Goal: Task Accomplishment & Management: Use online tool/utility

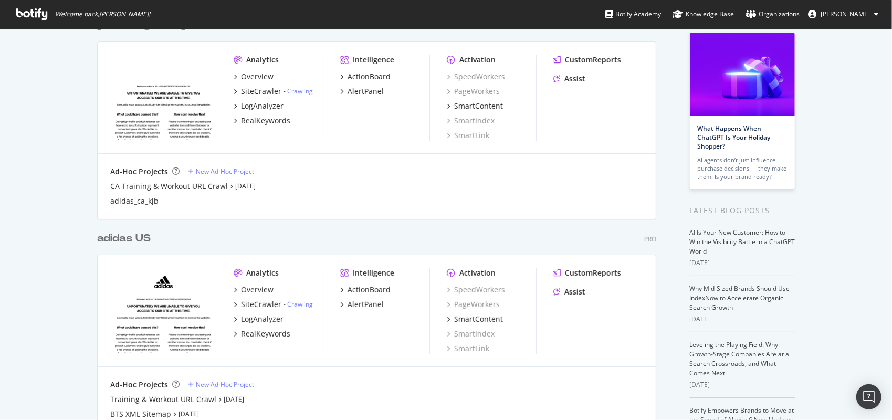
scroll to position [105, 0]
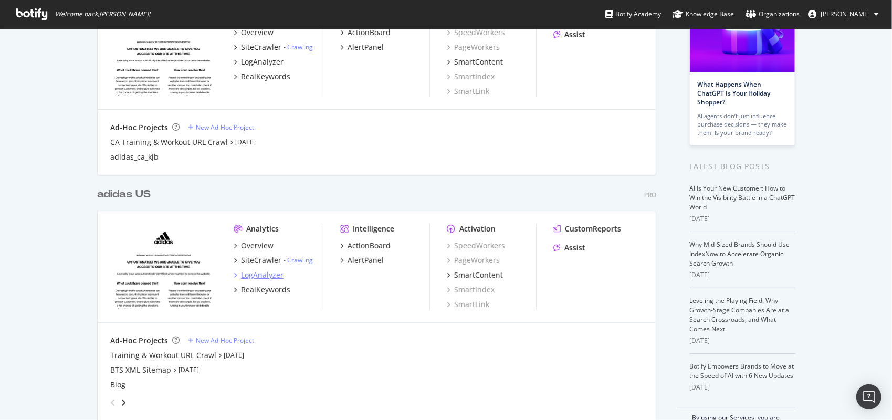
click at [265, 276] on div "LogAnalyzer" at bounding box center [262, 275] width 43 height 11
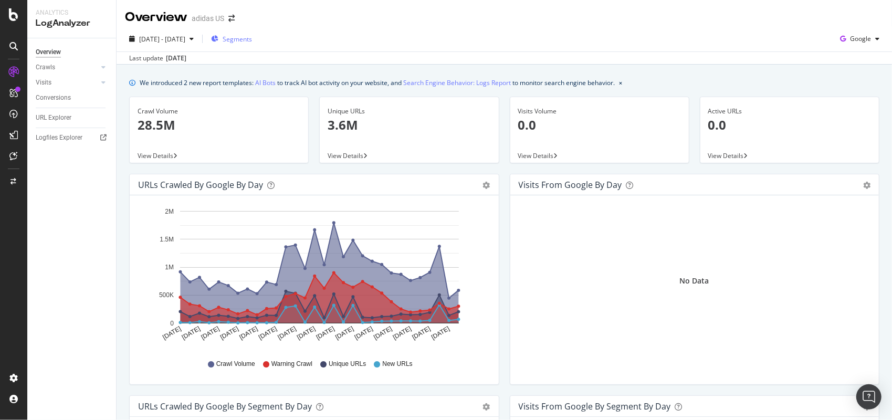
click at [252, 45] on div "Segments" at bounding box center [231, 39] width 41 height 16
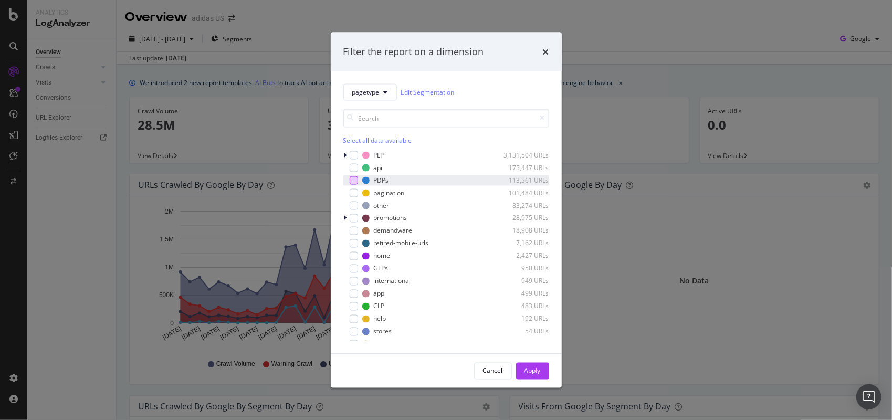
click at [352, 180] on div "modal" at bounding box center [354, 180] width 8 height 8
click at [531, 371] on div "Apply" at bounding box center [533, 371] width 16 height 9
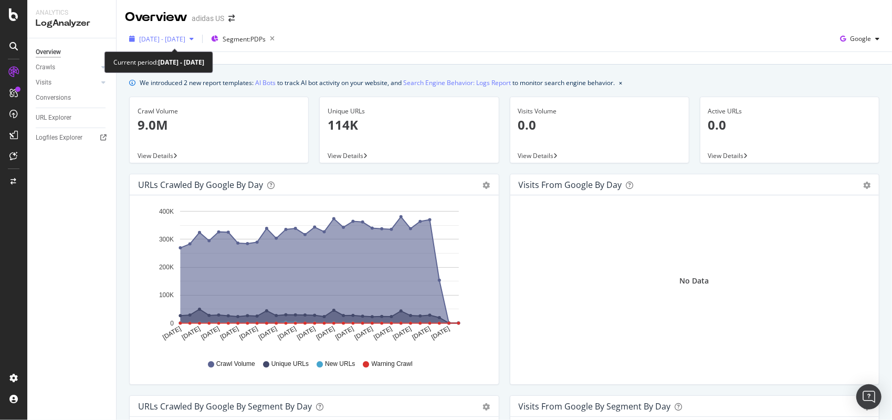
click at [185, 39] on span "[DATE] - [DATE]" at bounding box center [162, 39] width 46 height 9
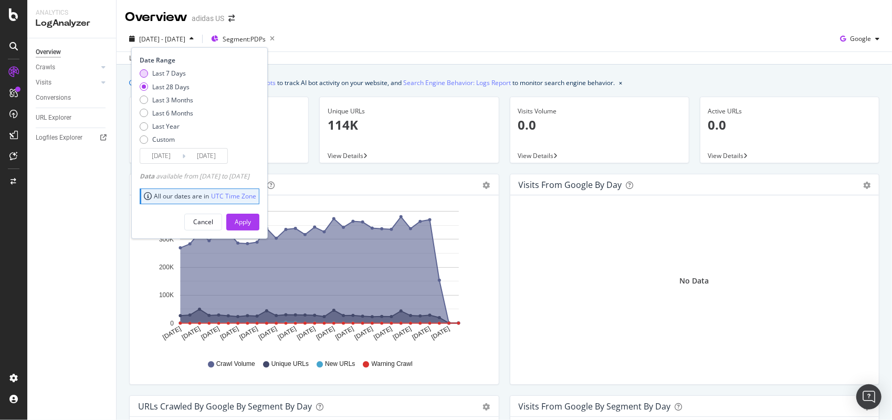
click at [169, 71] on div "Last 7 Days" at bounding box center [169, 73] width 34 height 9
type input "[DATE]"
click at [259, 221] on button "Apply" at bounding box center [242, 222] width 33 height 17
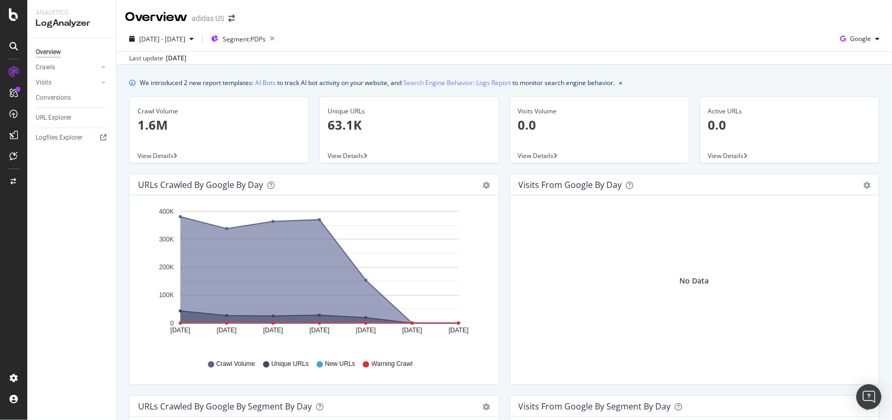
click at [308, 38] on div "[DATE] - [DATE] Segment: PDPs Google" at bounding box center [505, 40] width 776 height 21
click at [279, 43] on icon "button" at bounding box center [272, 39] width 13 height 15
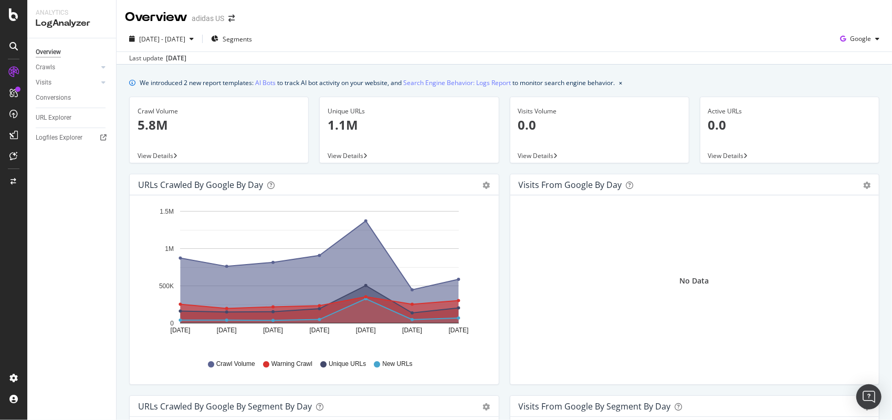
click at [250, 48] on div "[DATE] - [DATE] Segments Google" at bounding box center [505, 40] width 776 height 21
click at [252, 43] on div "Segments" at bounding box center [231, 39] width 41 height 16
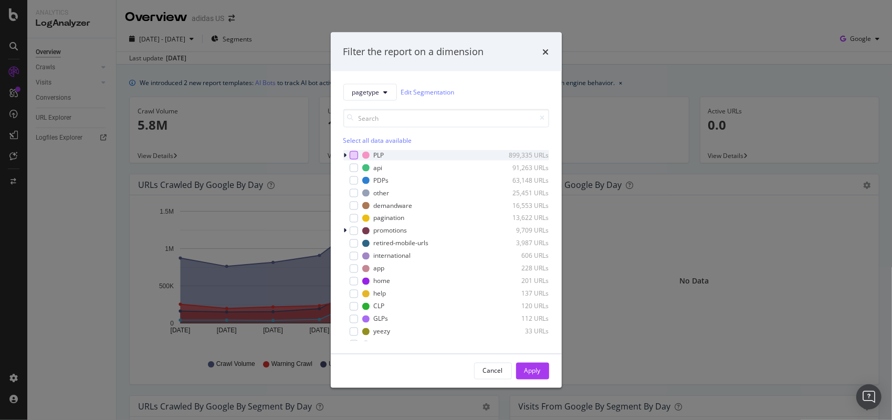
click at [357, 153] on div "modal" at bounding box center [354, 155] width 8 height 8
click at [538, 376] on div "Apply" at bounding box center [533, 371] width 16 height 16
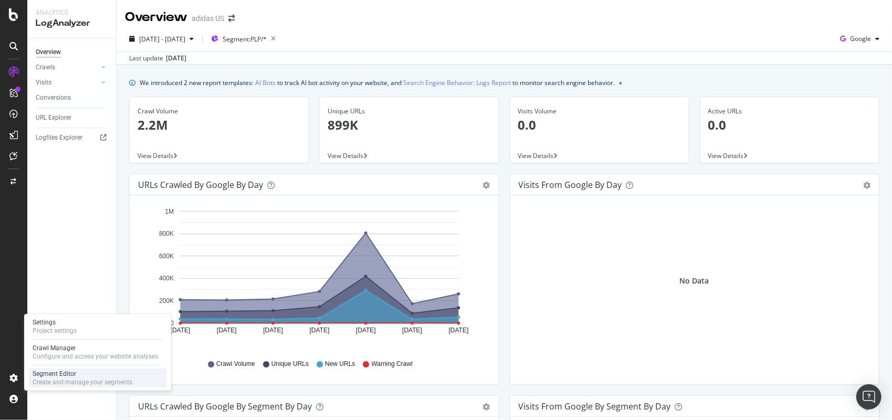
click at [42, 384] on div "Create and manage your segments" at bounding box center [83, 382] width 100 height 8
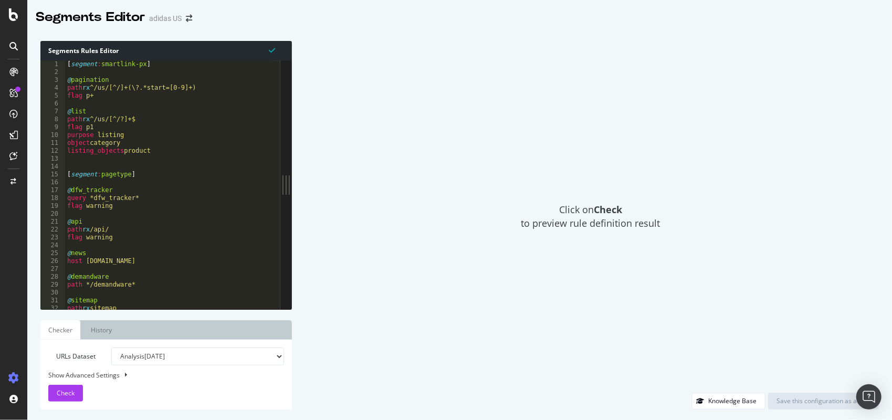
click at [324, 129] on div "Click on Check to preview rule definition result" at bounding box center [590, 217] width 577 height 352
type textarea "@list"
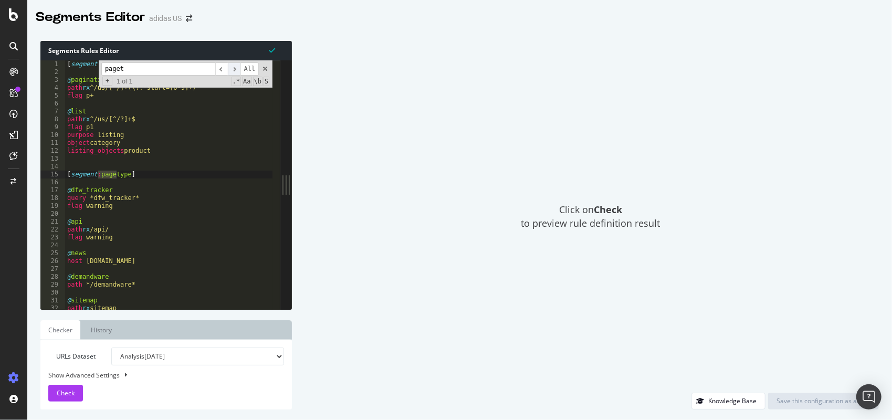
type input "paget"
click at [233, 66] on span "​" at bounding box center [234, 68] width 13 height 13
click at [264, 68] on span at bounding box center [264, 68] width 7 height 7
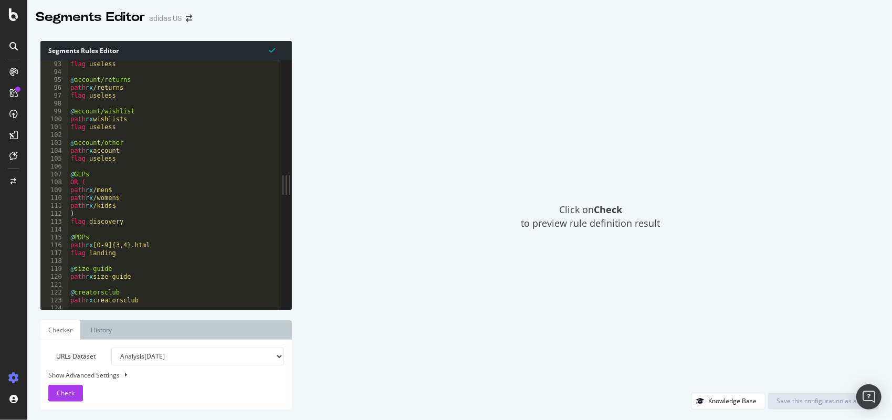
scroll to position [149, 0]
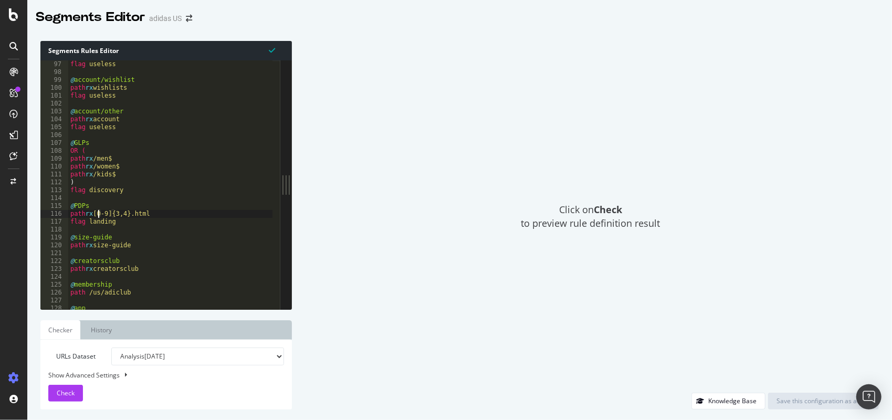
type textarea "path rx [0-9]{3,4}.html"
drag, startPoint x: 156, startPoint y: 213, endPoint x: 68, endPoint y: 214, distance: 88.7
click at [68, 214] on div "path rx [0-9]{3,4}.html 97 98 99 100 101 102 103 104 105 106 107 108 109 110 11…" at bounding box center [160, 184] width 240 height 249
click at [162, 213] on div "flag useless @ account/wishlist path rx wishlists flag useless @ account/other …" at bounding box center [170, 184] width 204 height 249
